Goal: Task Accomplishment & Management: Use online tool/utility

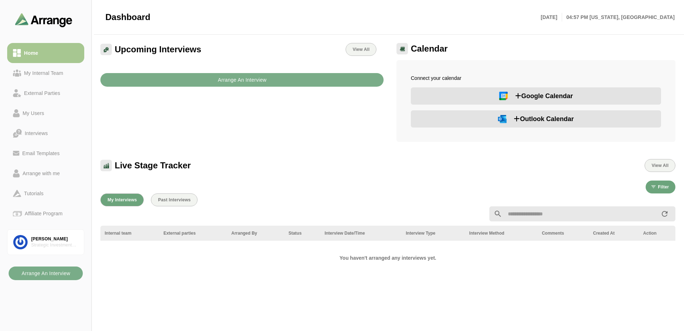
click at [525, 121] on span "Outlook Calendar" at bounding box center [544, 119] width 60 height 10
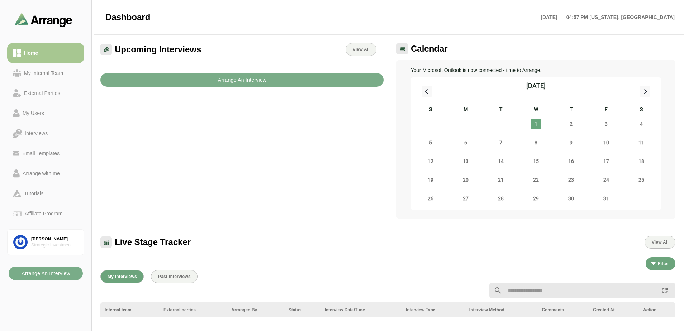
click at [302, 225] on div "Live Stage Tracker View All" at bounding box center [388, 238] width 584 height 30
click at [569, 122] on span "2" at bounding box center [571, 124] width 10 height 10
click at [537, 124] on span "1" at bounding box center [536, 124] width 10 height 10
click at [57, 174] on div "Arrange with me" at bounding box center [41, 173] width 43 height 9
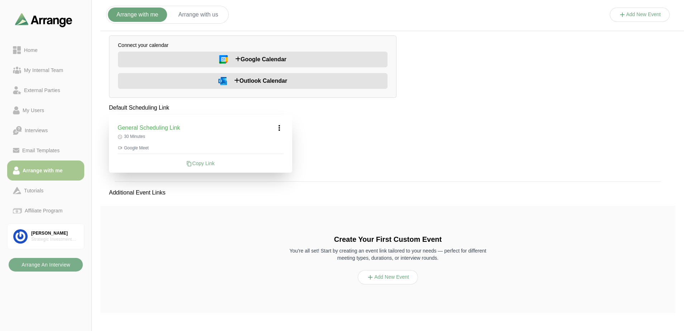
click at [245, 82] on span "Outlook Calendar" at bounding box center [260, 81] width 53 height 9
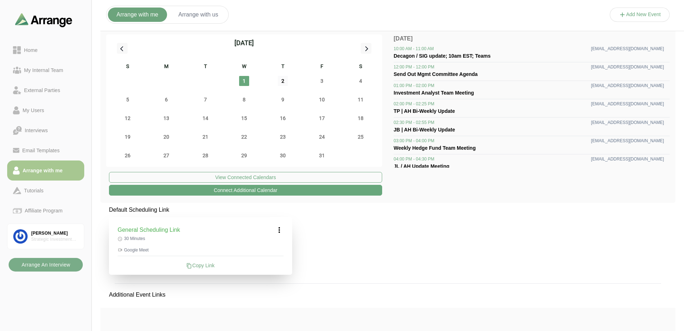
click at [283, 81] on span "2" at bounding box center [283, 81] width 10 height 10
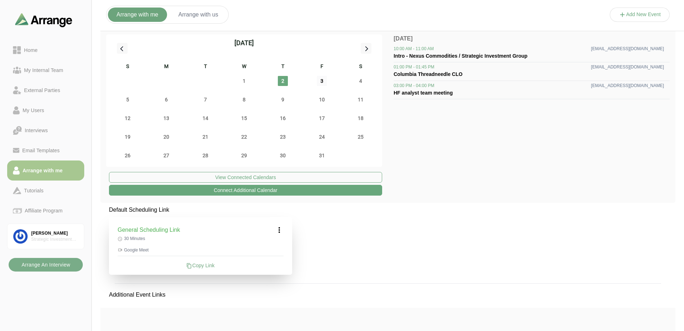
click at [321, 81] on span "3" at bounding box center [322, 81] width 10 height 10
click at [167, 101] on span "6" at bounding box center [166, 100] width 10 height 10
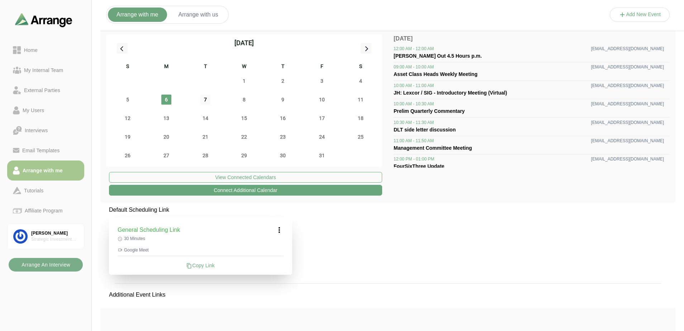
click at [207, 100] on span "7" at bounding box center [205, 100] width 10 height 10
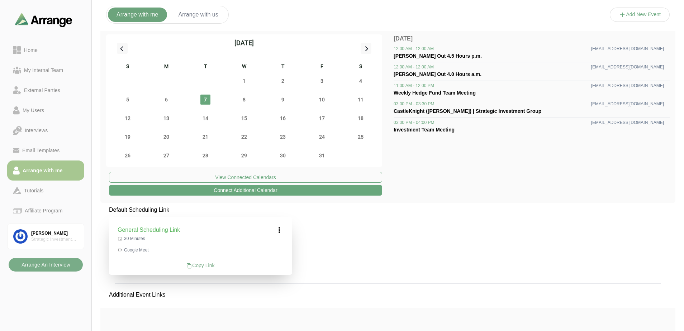
click at [279, 231] on icon at bounding box center [279, 230] width 9 height 9
click at [272, 249] on div "Edit" at bounding box center [272, 249] width 33 height 13
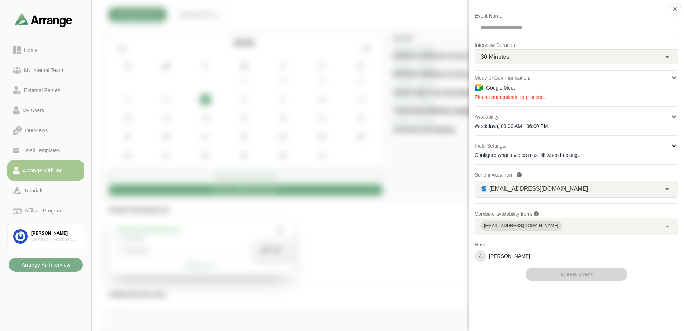
click at [674, 80] on icon at bounding box center [674, 77] width 9 height 9
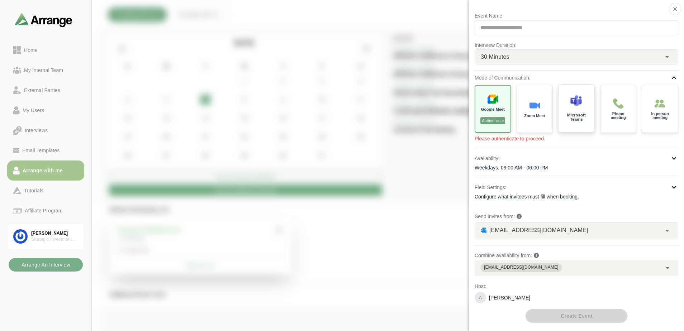
click at [577, 108] on div at bounding box center [576, 102] width 12 height 15
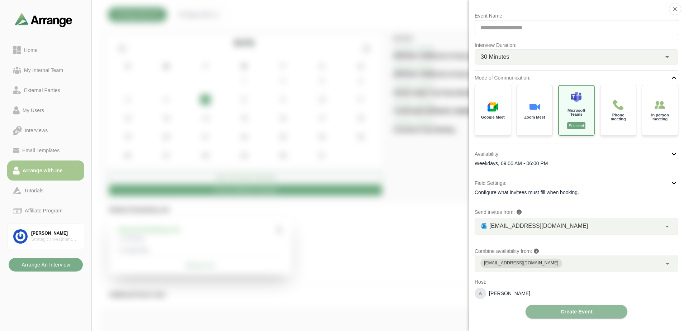
click at [668, 155] on div "Availability:" at bounding box center [577, 154] width 204 height 9
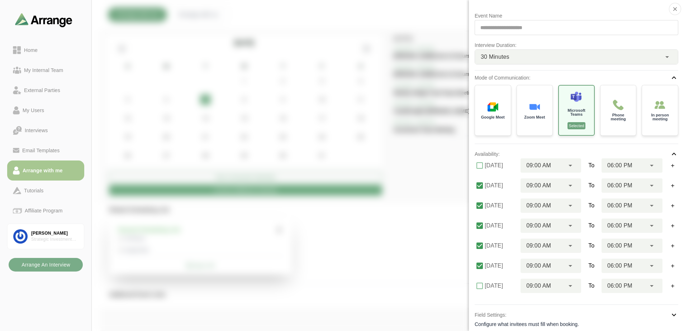
click at [650, 186] on icon at bounding box center [652, 185] width 9 height 9
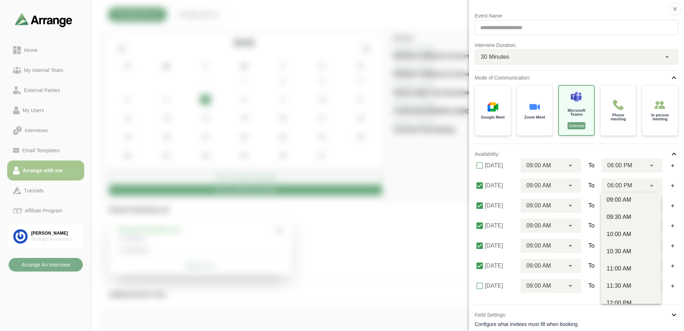
scroll to position [394, 0]
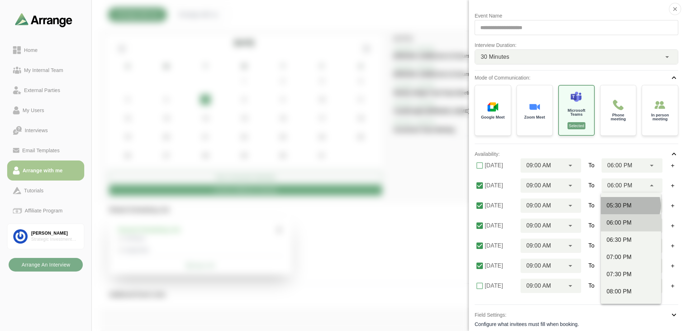
click at [635, 207] on div "05:30 PM" at bounding box center [631, 205] width 49 height 9
type input "********"
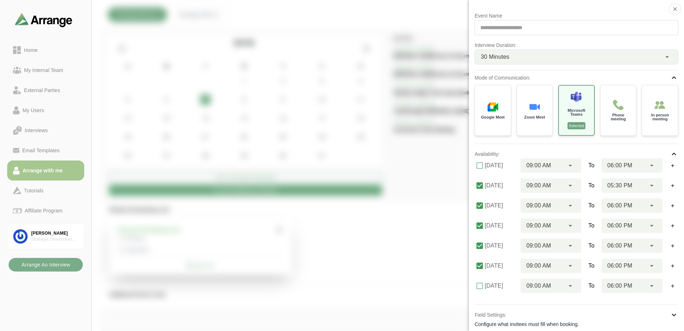
click at [653, 205] on icon at bounding box center [652, 205] width 9 height 9
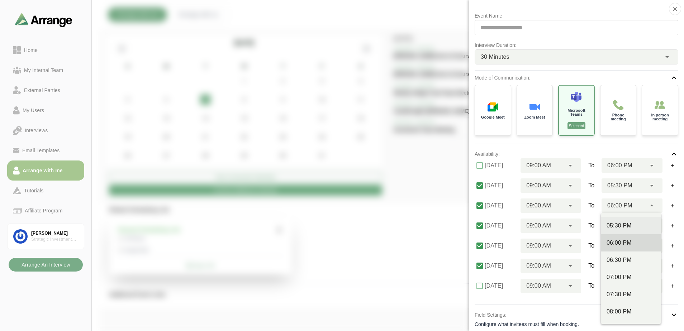
click at [630, 226] on div "05:30 PM" at bounding box center [631, 226] width 49 height 9
type input "********"
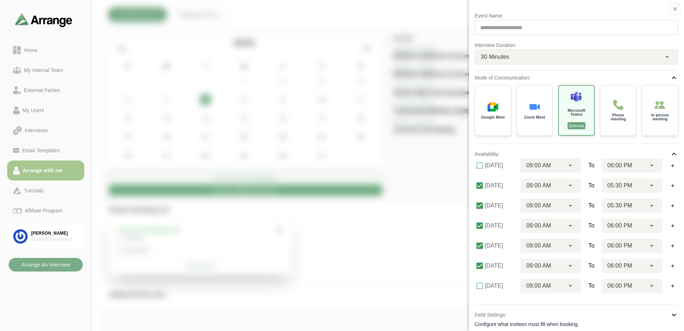
click at [650, 226] on icon at bounding box center [652, 226] width 9 height 9
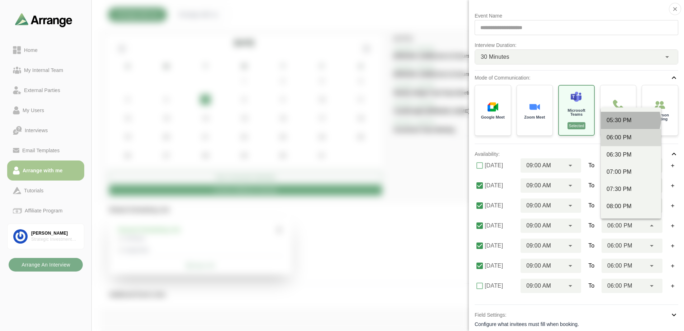
click at [629, 122] on div "05:30 PM" at bounding box center [631, 120] width 49 height 9
type input "********"
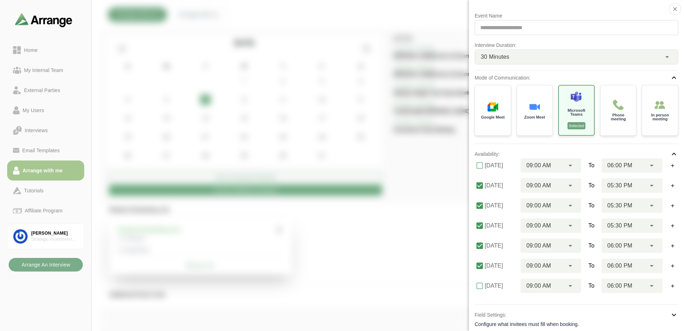
click at [649, 248] on icon at bounding box center [652, 246] width 9 height 9
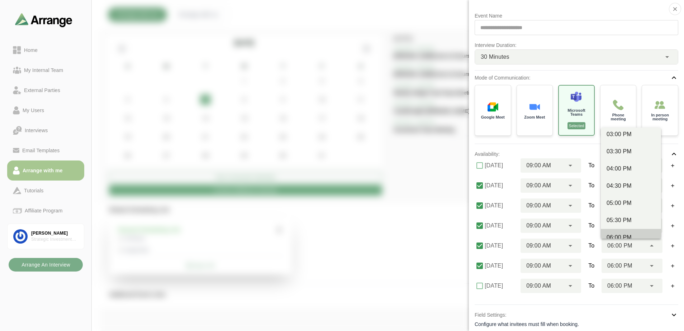
scroll to position [323, 0]
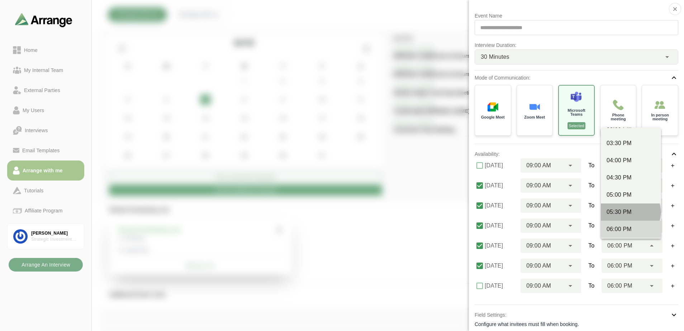
click at [625, 214] on div "05:30 PM" at bounding box center [631, 212] width 49 height 9
type input "********"
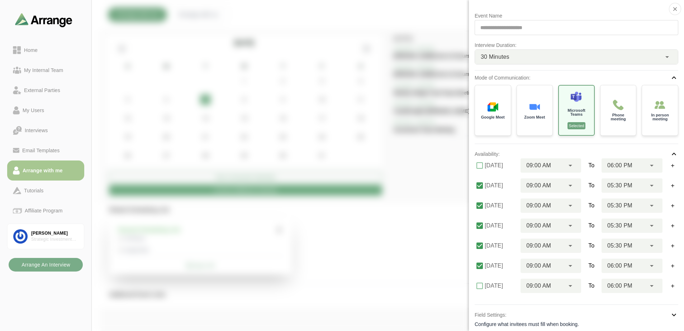
click at [643, 264] on div "06:00 PM ********" at bounding box center [624, 266] width 44 height 14
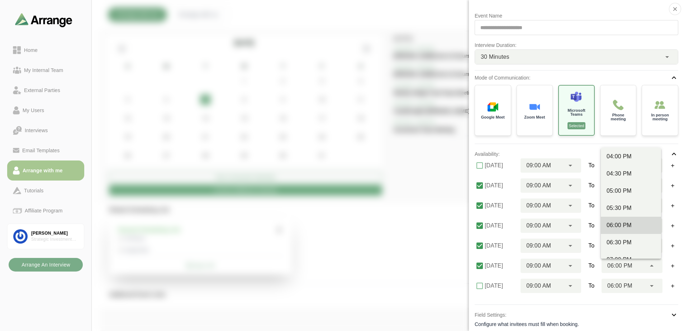
scroll to position [359, 0]
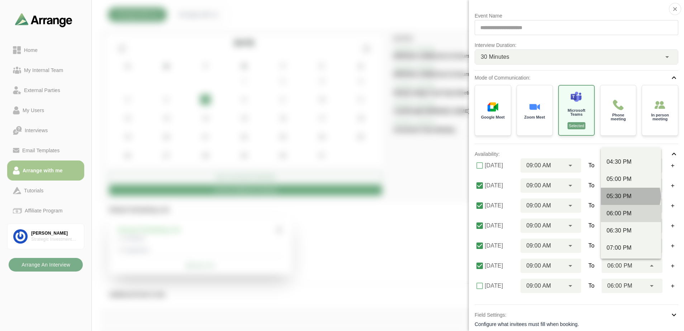
click at [634, 196] on div "05:30 PM" at bounding box center [631, 196] width 49 height 9
type input "********"
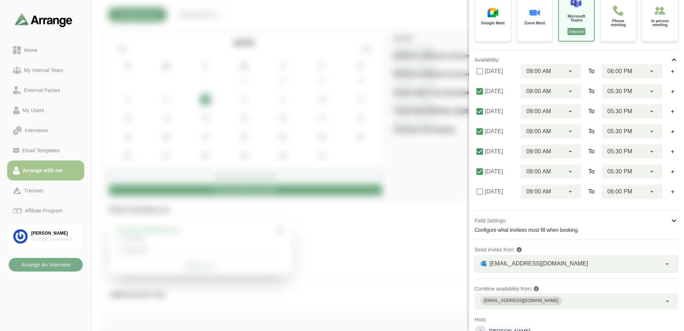
scroll to position [125, 0]
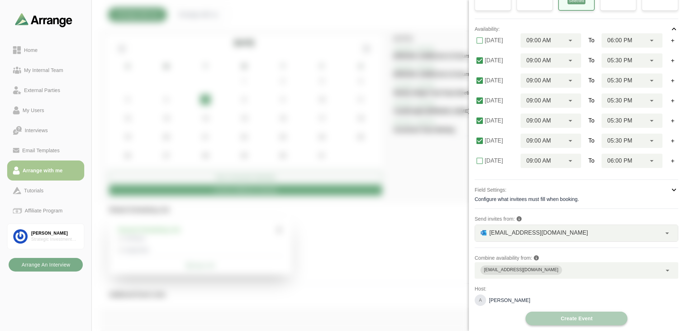
click at [590, 318] on span "Create Event" at bounding box center [576, 319] width 32 height 14
